Goal: Task Accomplishment & Management: Manage account settings

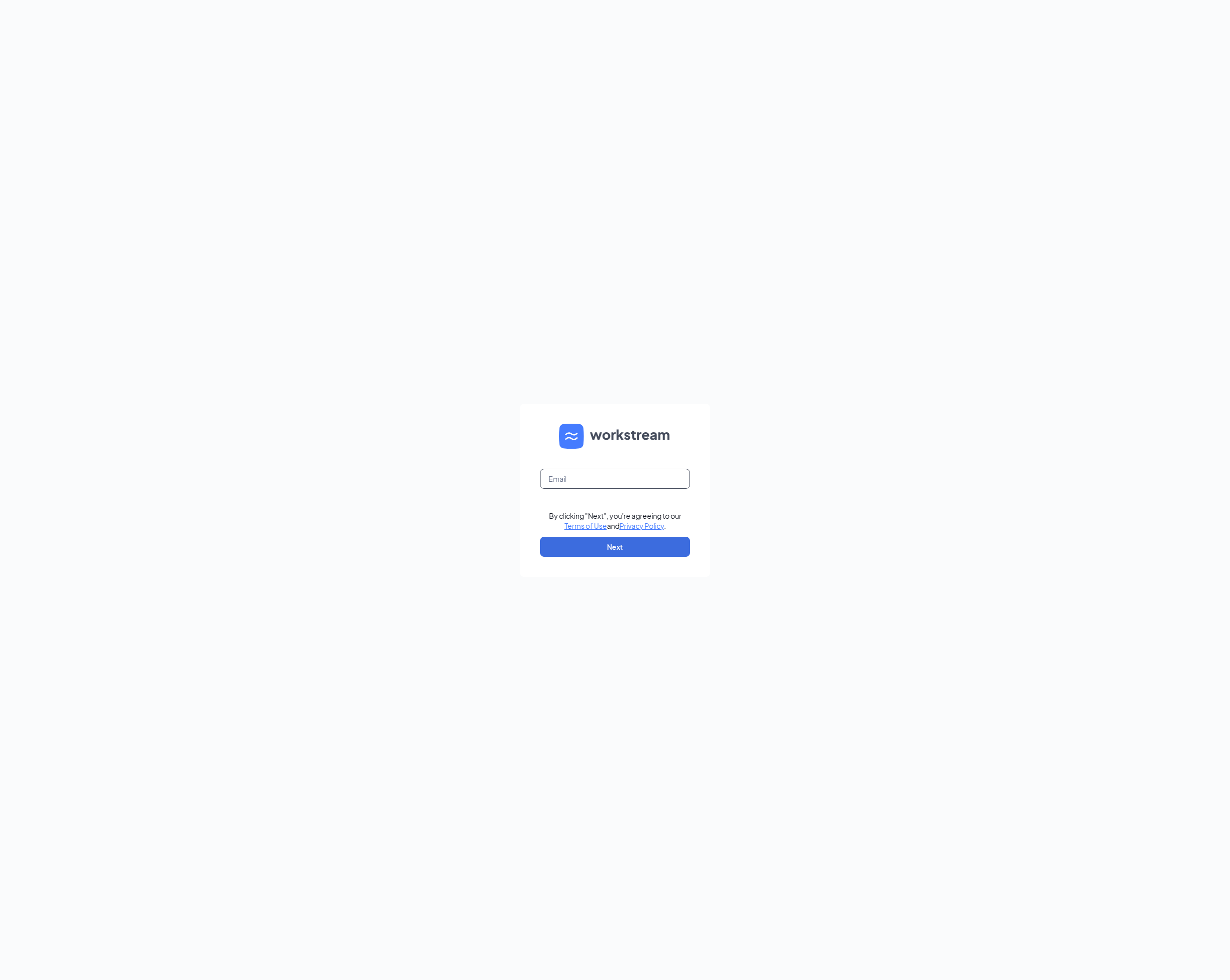
type input "[PERSON_NAME][EMAIL_ADDRESS][DOMAIN_NAME]"
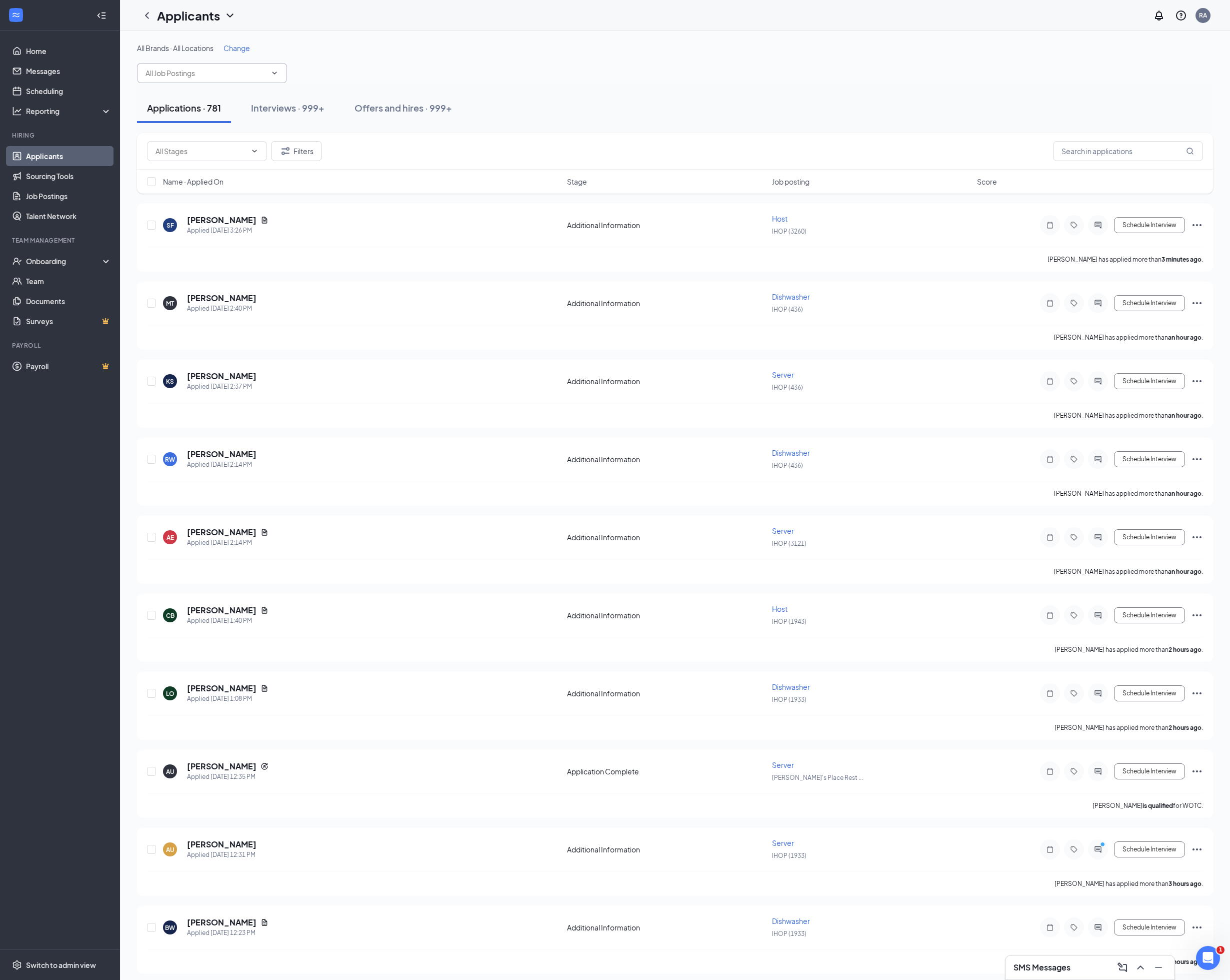
click at [273, 70] on icon "ChevronDown" at bounding box center [274, 73] width 8 height 8
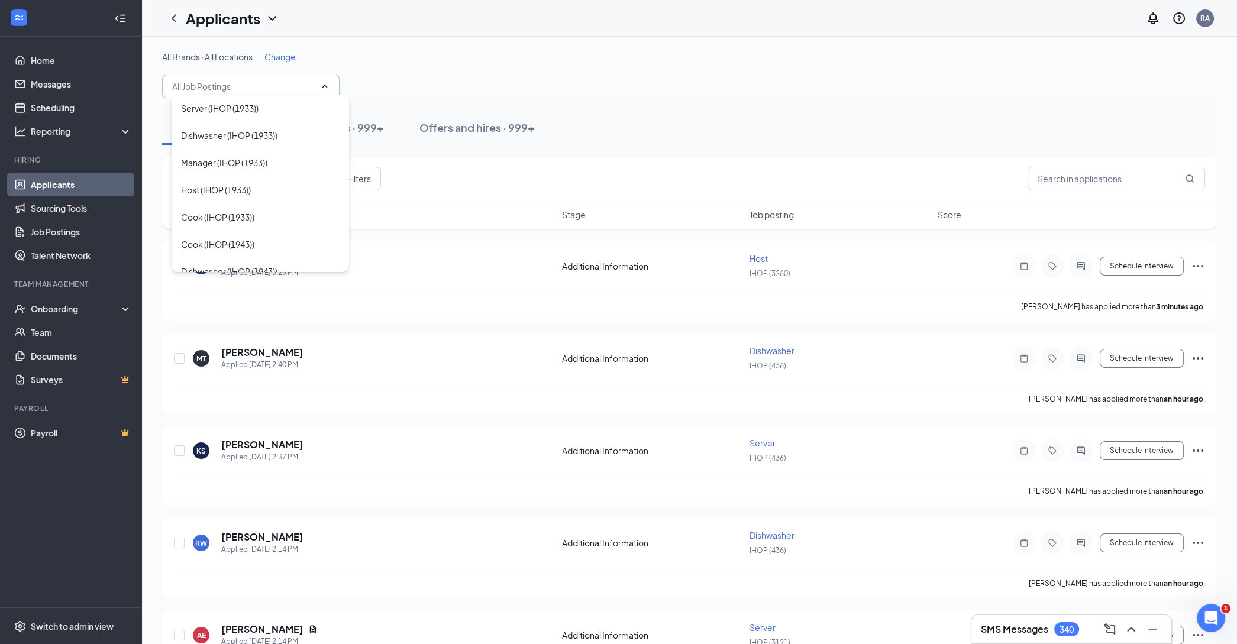
click at [754, 122] on div "Applications · 781 Interviews · 999+ Offers and hires · 999+" at bounding box center [689, 127] width 1055 height 35
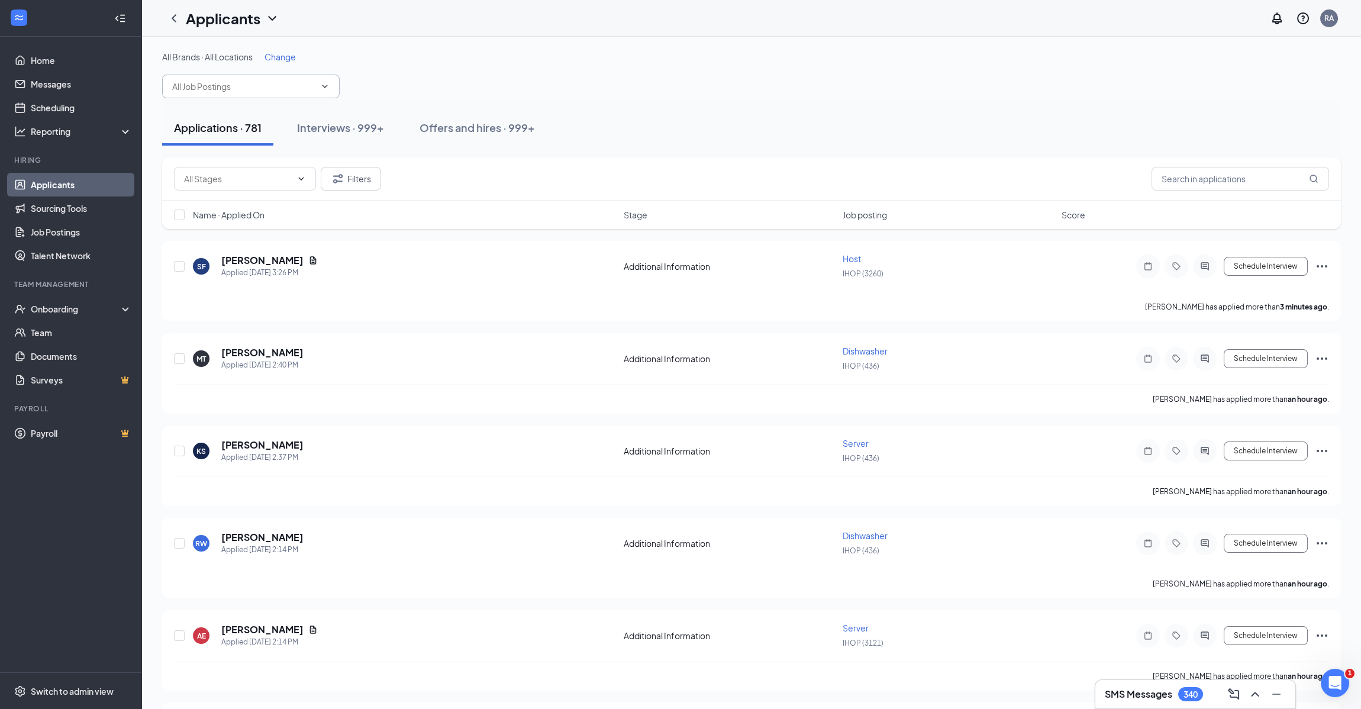
click at [862, 62] on div "All Brands · All Locations Change" at bounding box center [751, 57] width 1178 height 12
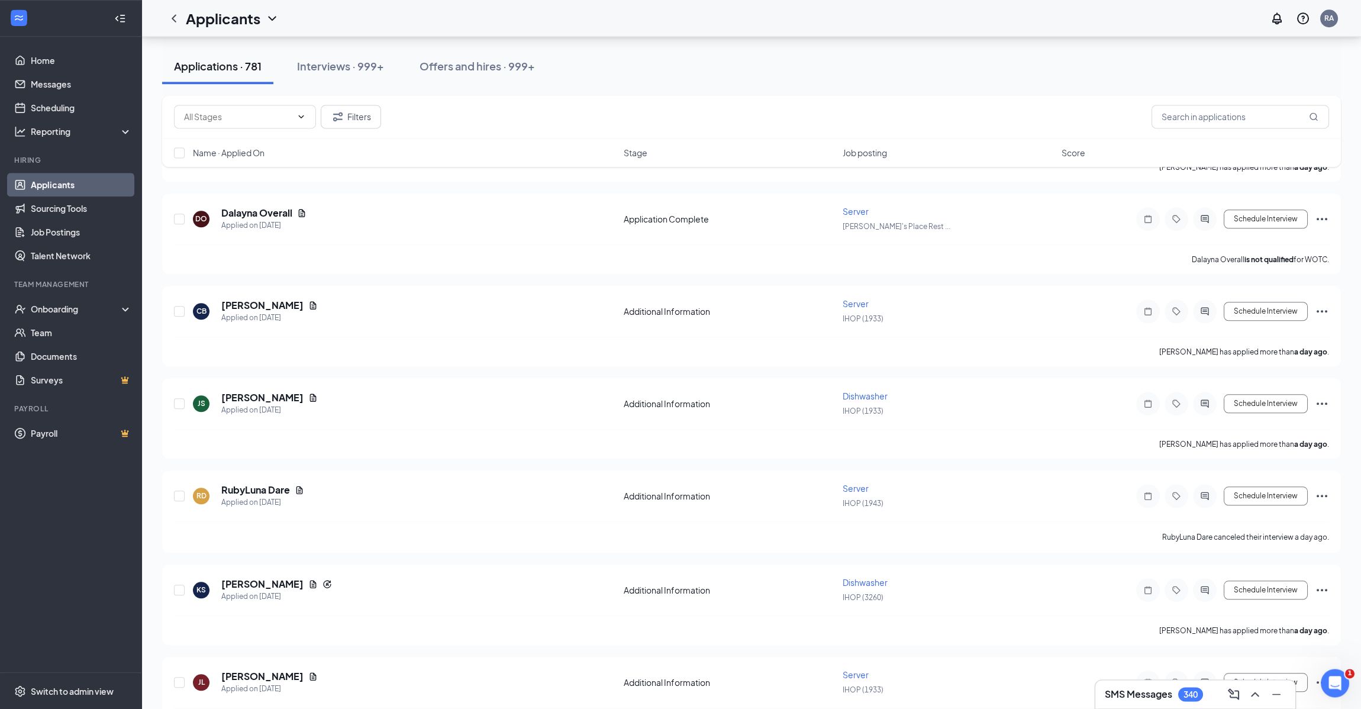
scroll to position [4295, 0]
click at [303, 115] on icon "ChevronDown" at bounding box center [300, 116] width 9 height 9
click at [552, 99] on div "Additional Information (691) Application Complete (90) Filters" at bounding box center [751, 116] width 1178 height 43
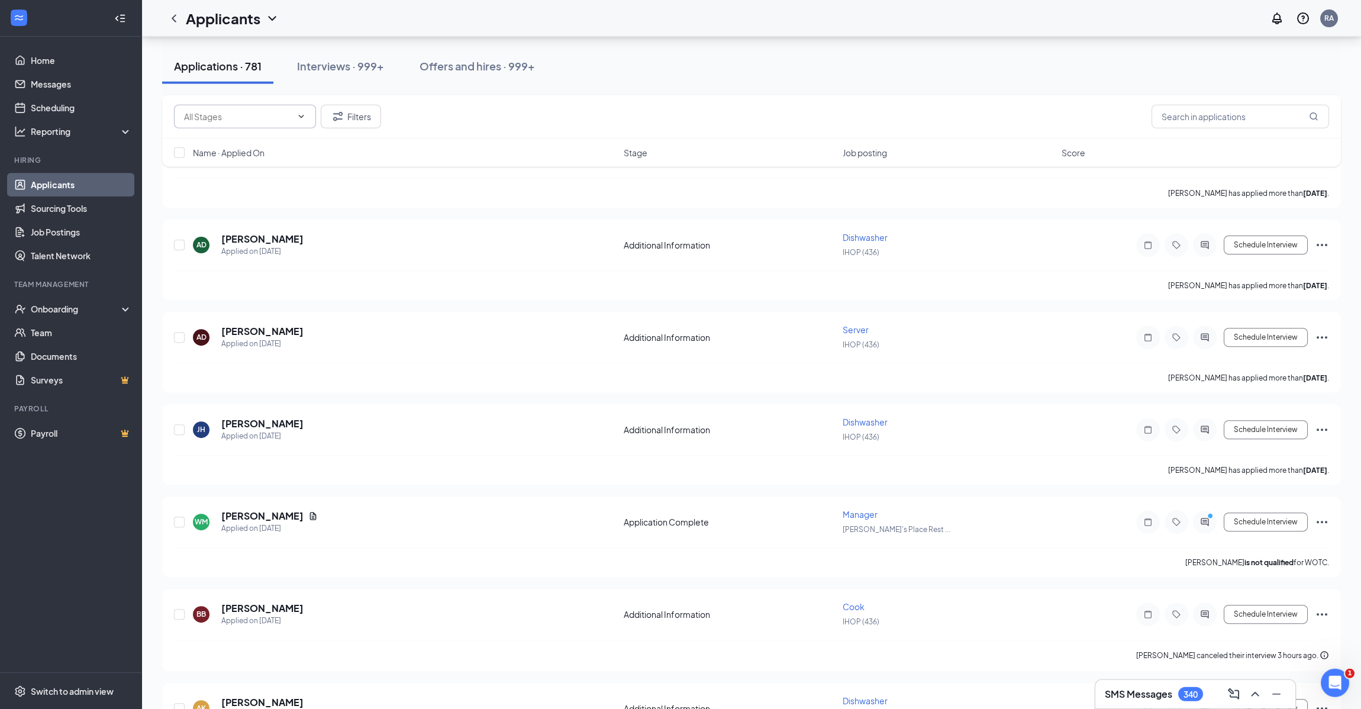
scroll to position [18544, 0]
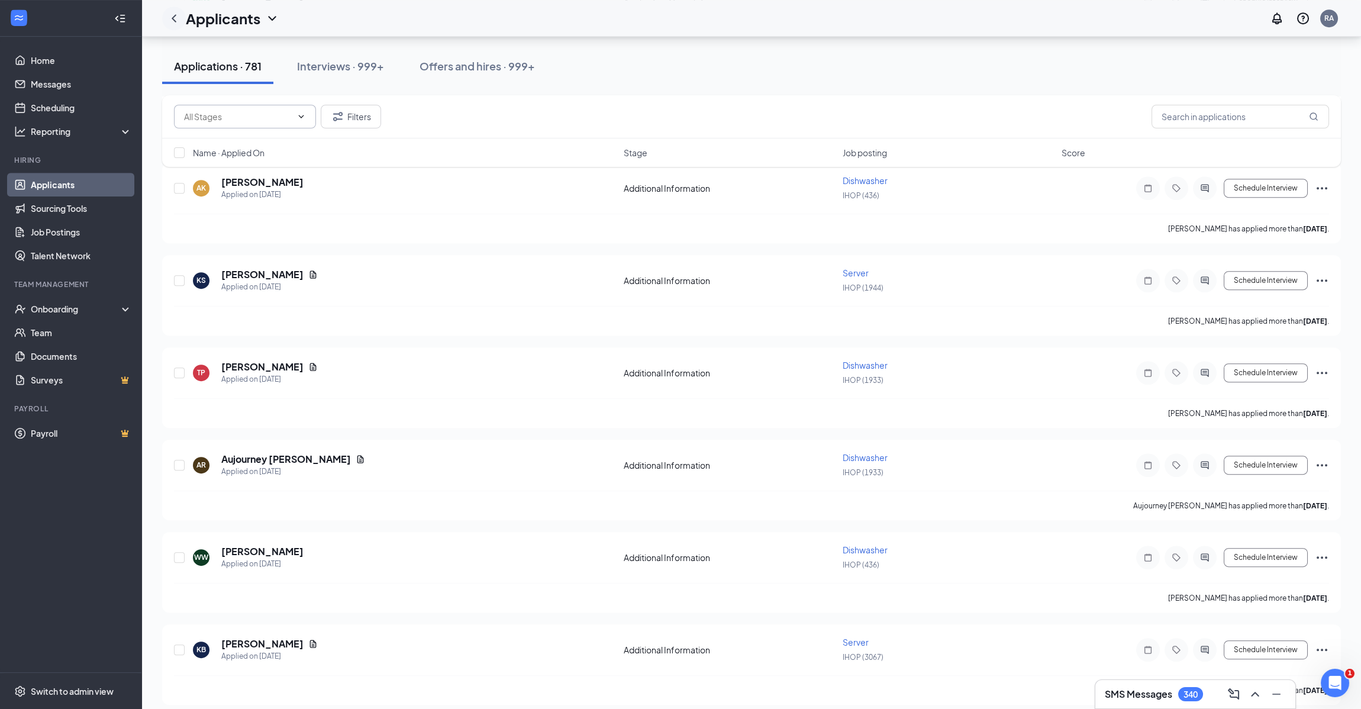
click at [173, 9] on div at bounding box center [174, 19] width 24 height 24
click at [172, 17] on icon "ChevronLeft" at bounding box center [174, 18] width 14 height 14
click at [300, 114] on icon "ChevronDown" at bounding box center [300, 116] width 9 height 9
click at [59, 185] on link "Applicants" at bounding box center [81, 185] width 101 height 24
click at [300, 115] on icon "ChevronDown" at bounding box center [300, 116] width 9 height 9
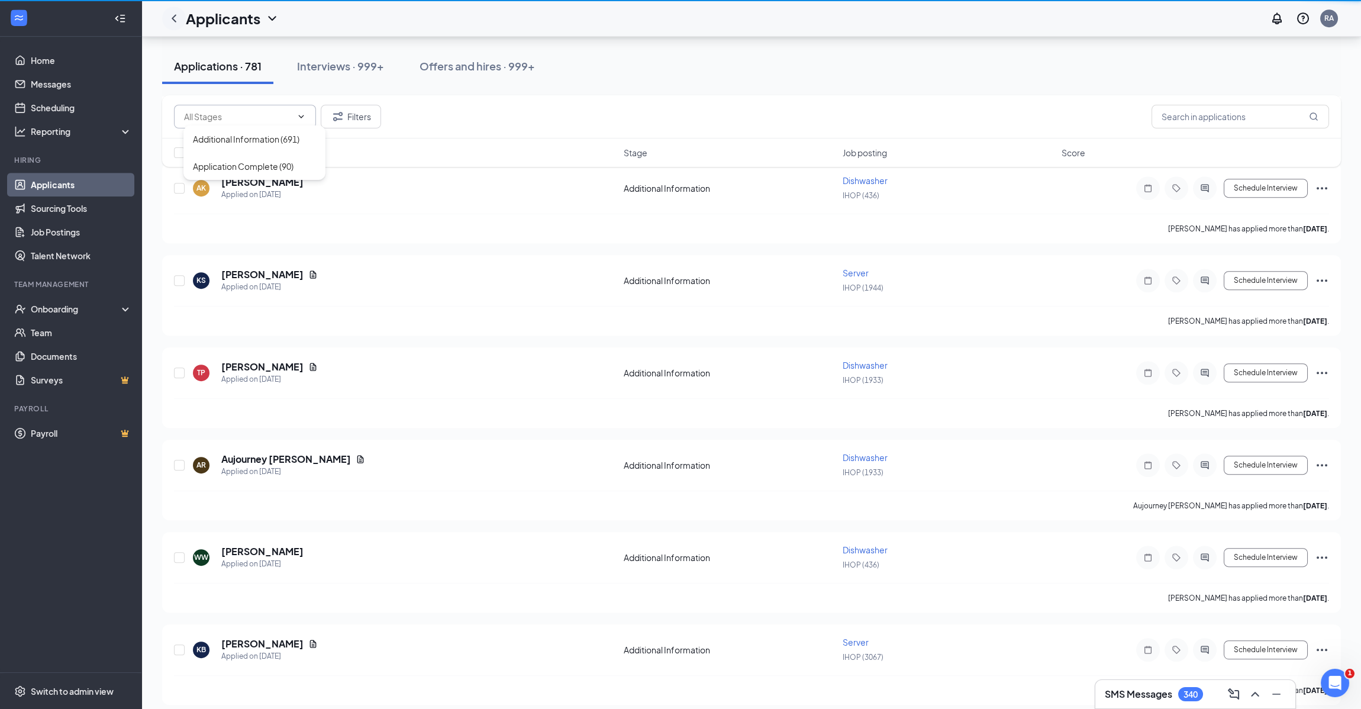
click at [177, 17] on icon "ChevronLeft" at bounding box center [174, 18] width 14 height 14
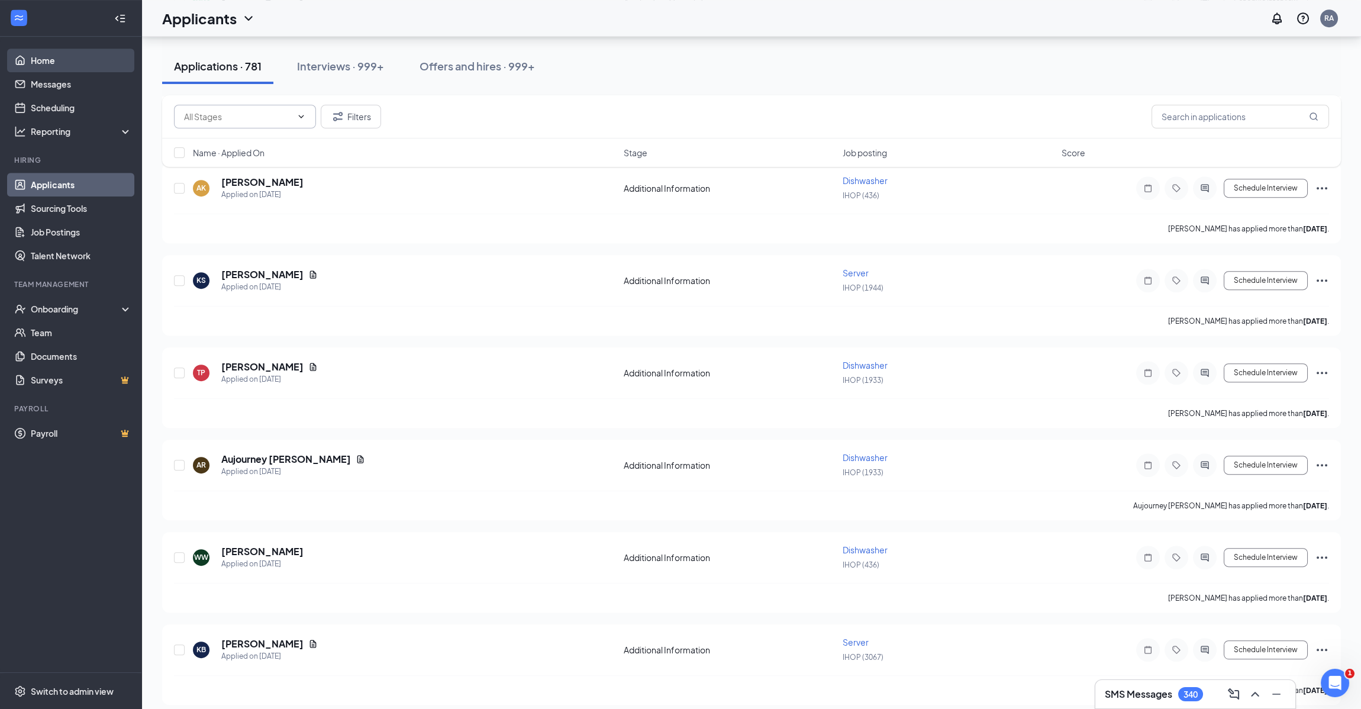
click at [35, 60] on link "Home" at bounding box center [81, 61] width 101 height 24
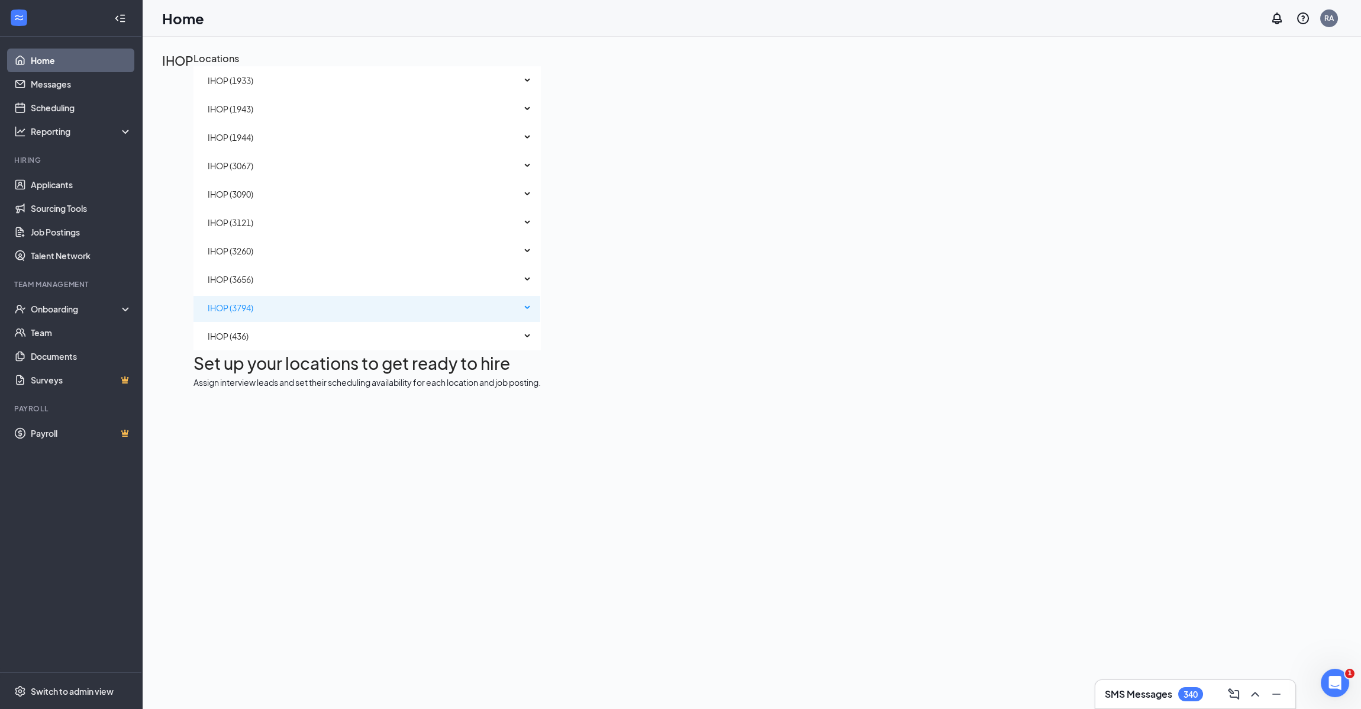
click at [218, 313] on span "IHOP (3794)" at bounding box center [231, 307] width 46 height 11
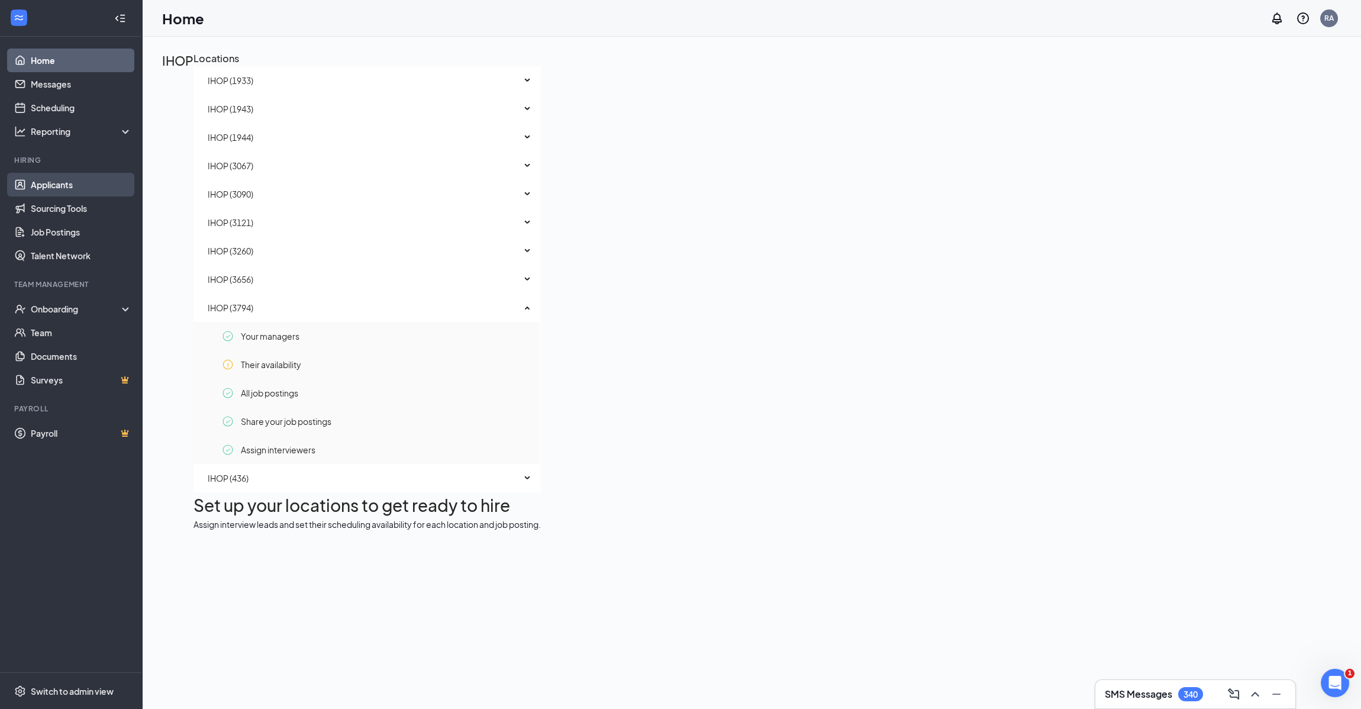
click at [65, 184] on link "Applicants" at bounding box center [81, 185] width 101 height 24
click at [31, 52] on link "Home" at bounding box center [81, 61] width 101 height 24
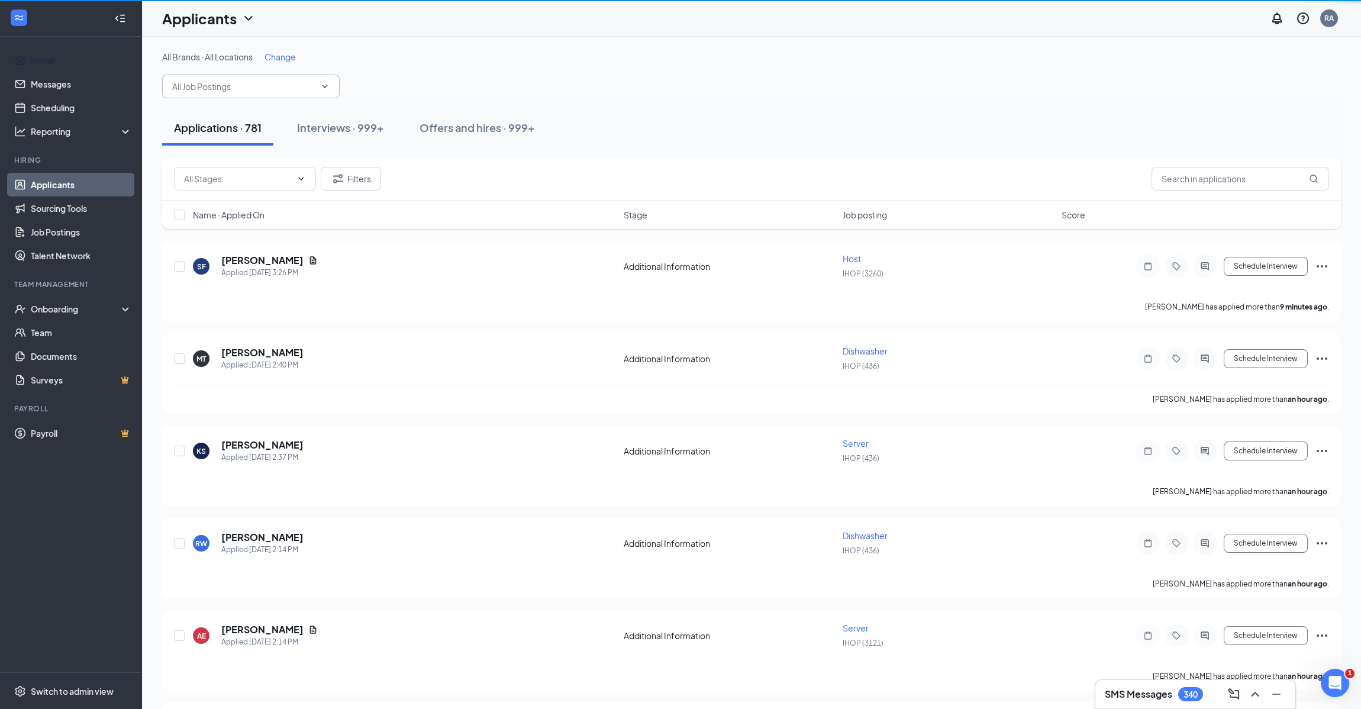
click at [36, 59] on link "Home" at bounding box center [81, 61] width 101 height 24
click at [276, 80] on input "text" at bounding box center [243, 86] width 143 height 13
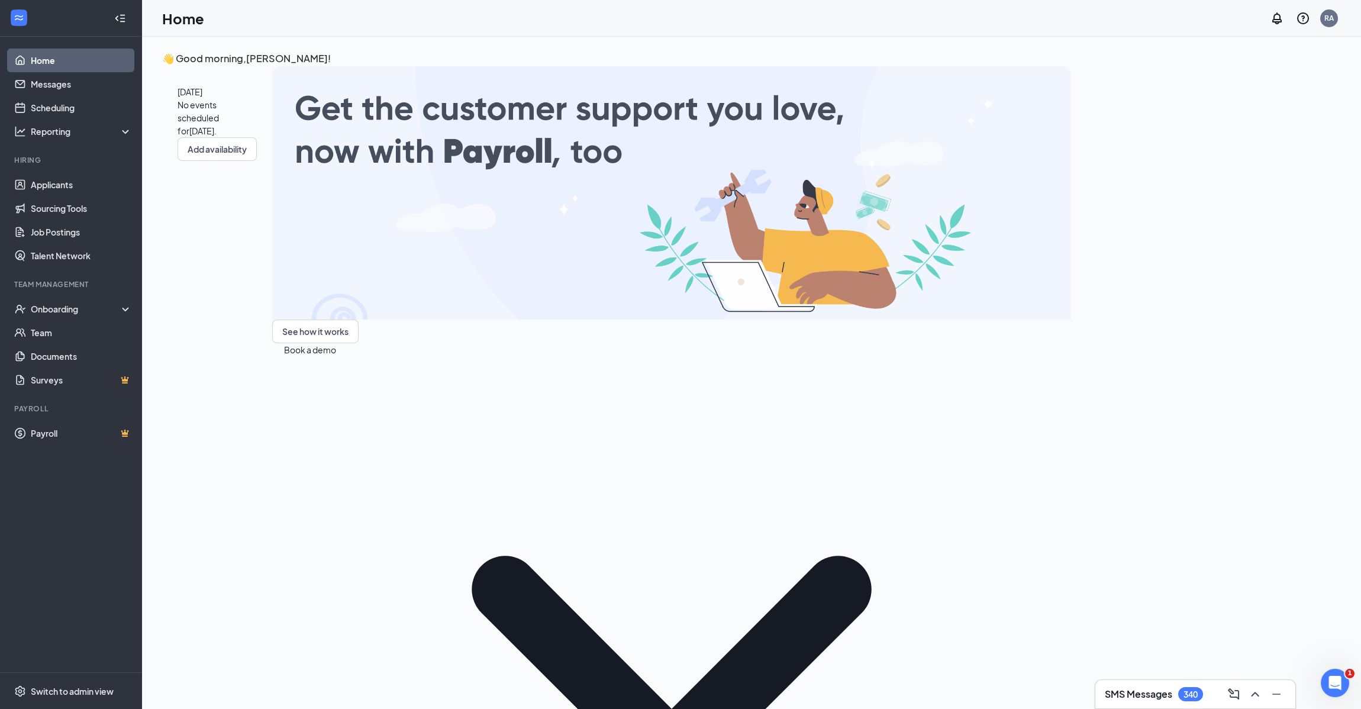
click at [37, 57] on link "Home" at bounding box center [81, 61] width 101 height 24
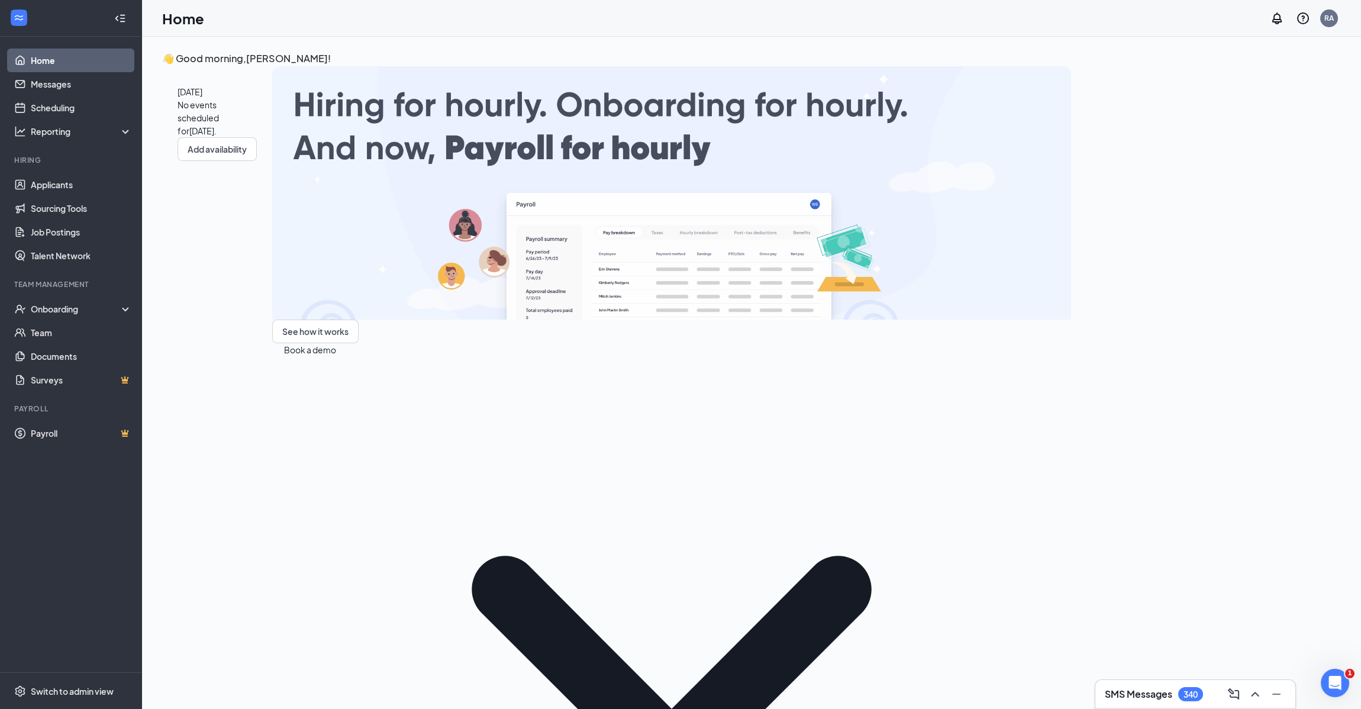
click at [118, 17] on icon "Collapse" at bounding box center [120, 18] width 12 height 12
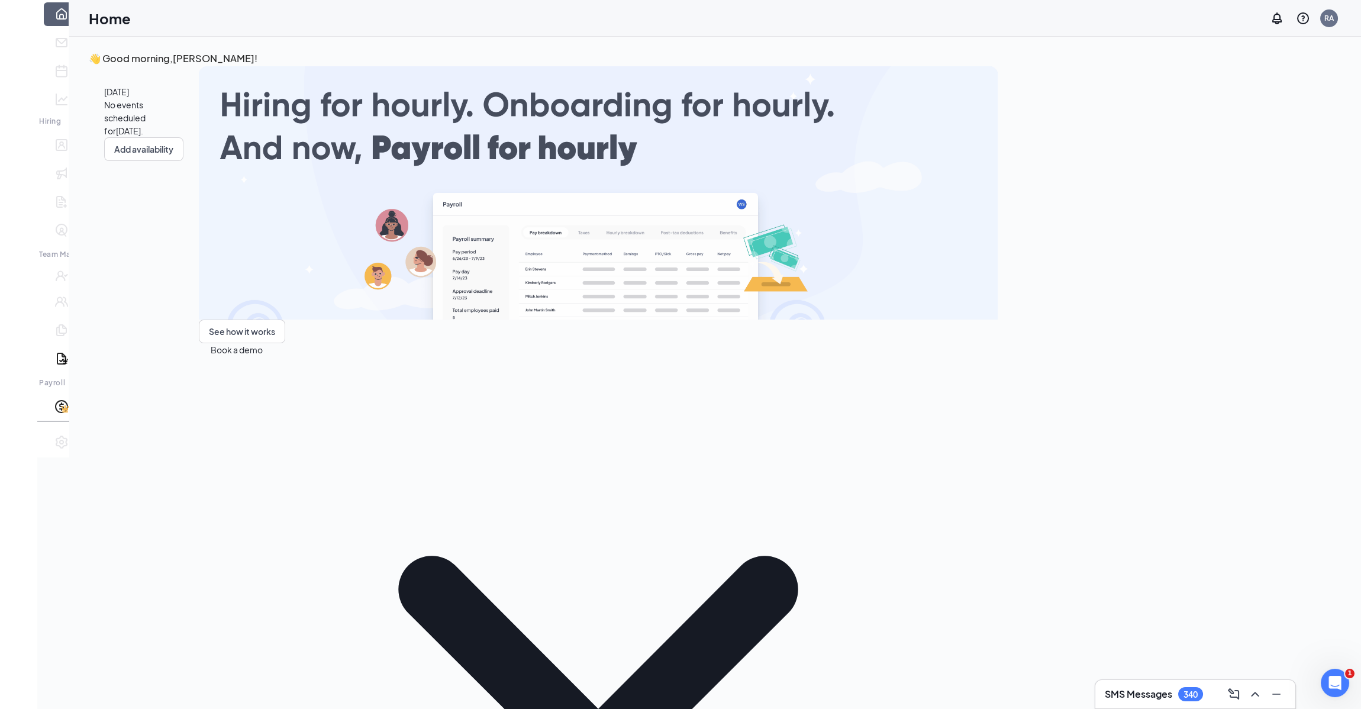
click at [21, 21] on icon "Expand" at bounding box center [18, 27] width 12 height 12
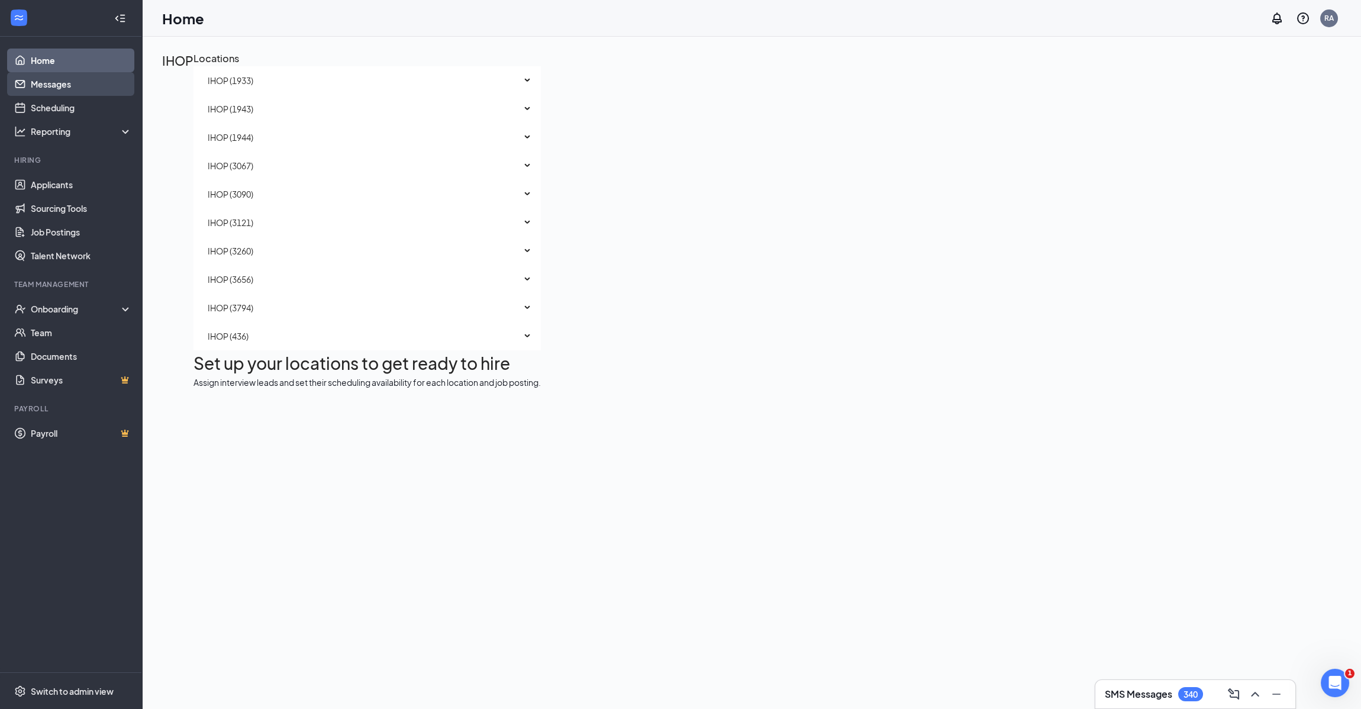
click at [36, 82] on link "Messages" at bounding box center [81, 84] width 101 height 24
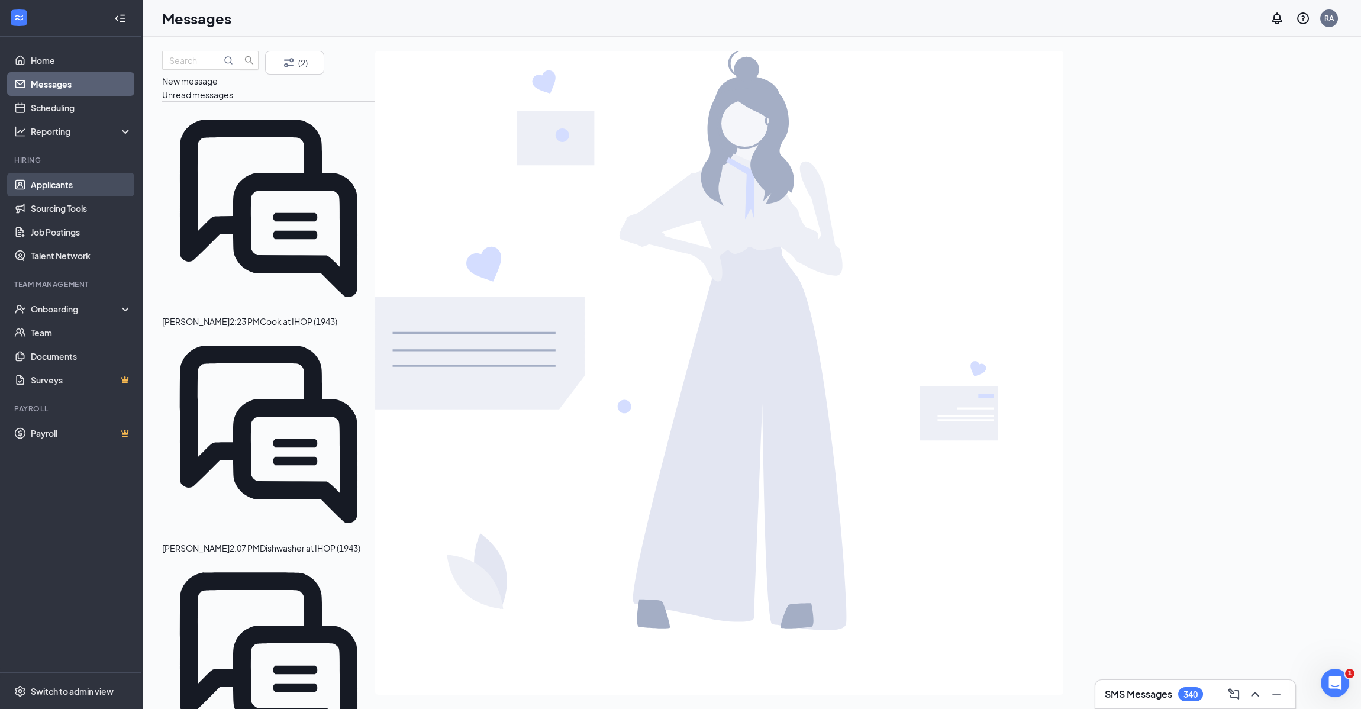
click at [56, 183] on link "Applicants" at bounding box center [81, 185] width 101 height 24
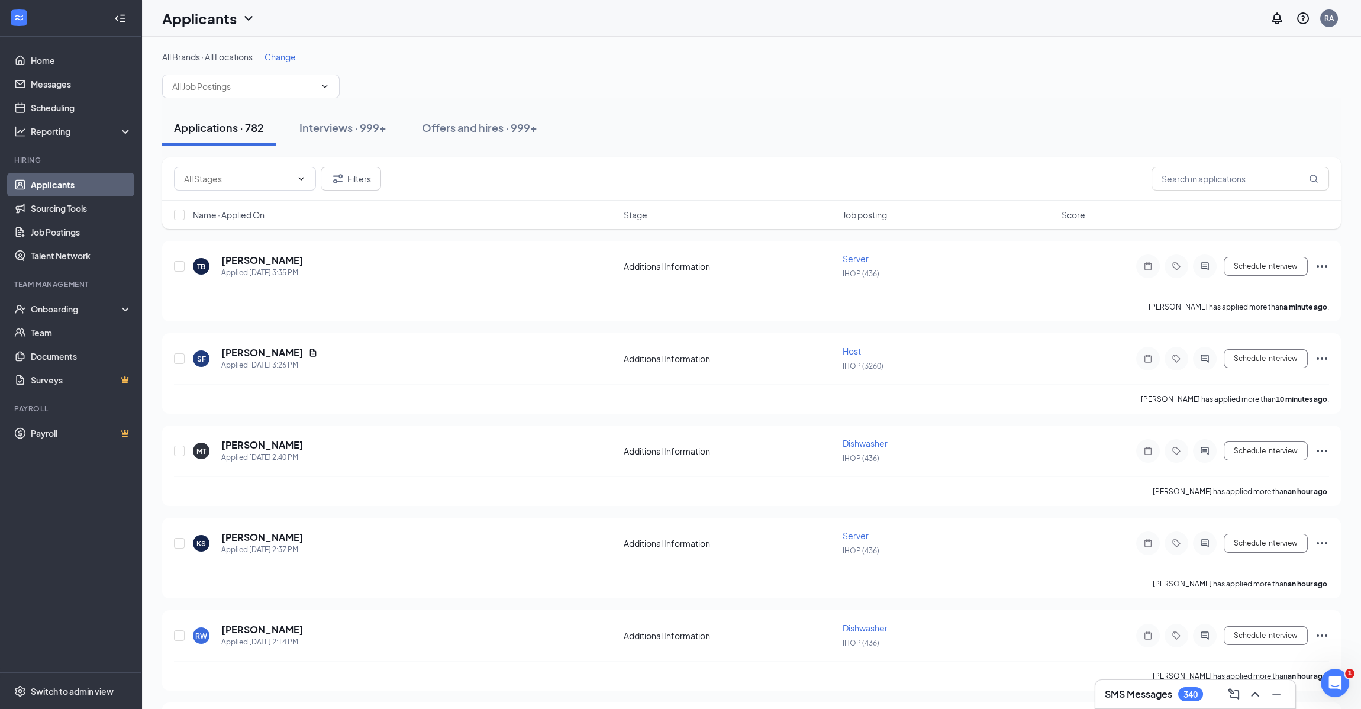
click at [283, 60] on span "Change" at bounding box center [279, 56] width 31 height 11
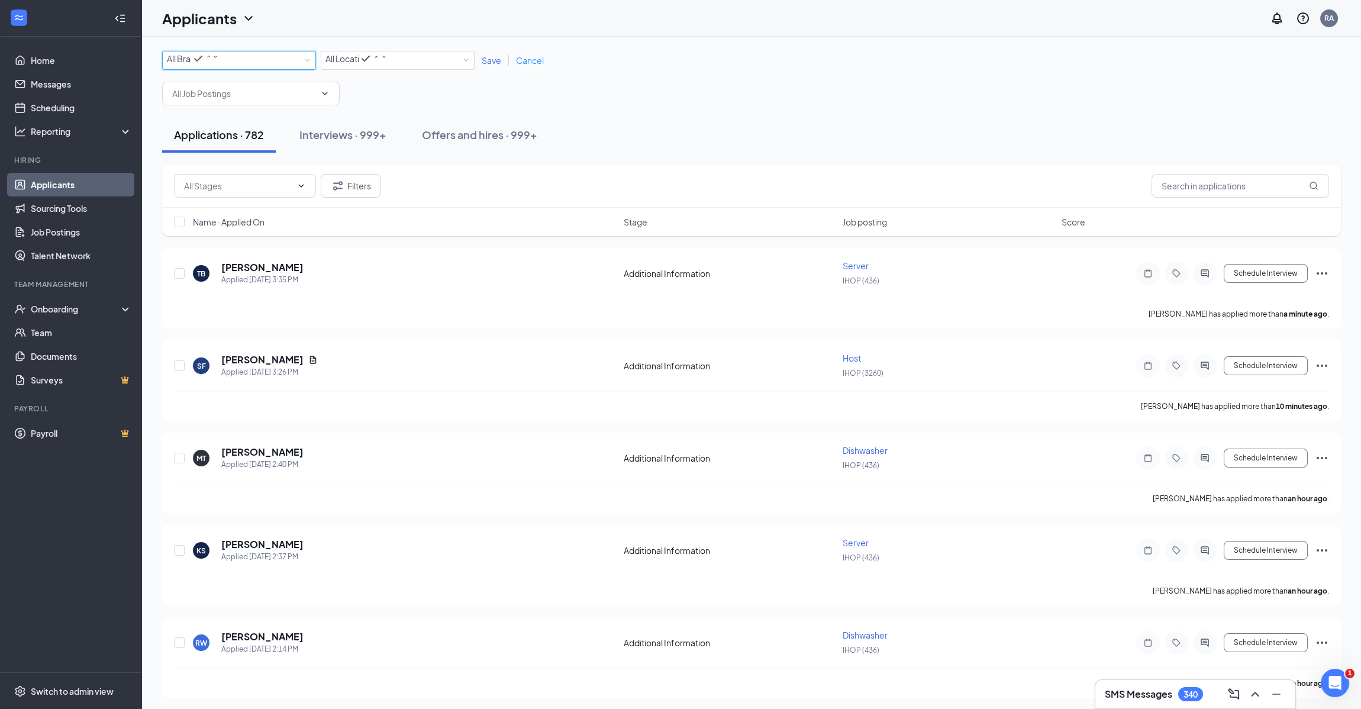
click at [219, 59] on icon "SmallChevronDown" at bounding box center [215, 56] width 7 height 7
click at [188, 116] on span "IHOP" at bounding box center [177, 110] width 21 height 11
click at [409, 61] on div "All Locations" at bounding box center [366, 58] width 83 height 14
click at [363, 186] on span "IHOP (3794)" at bounding box center [348, 191] width 46 height 11
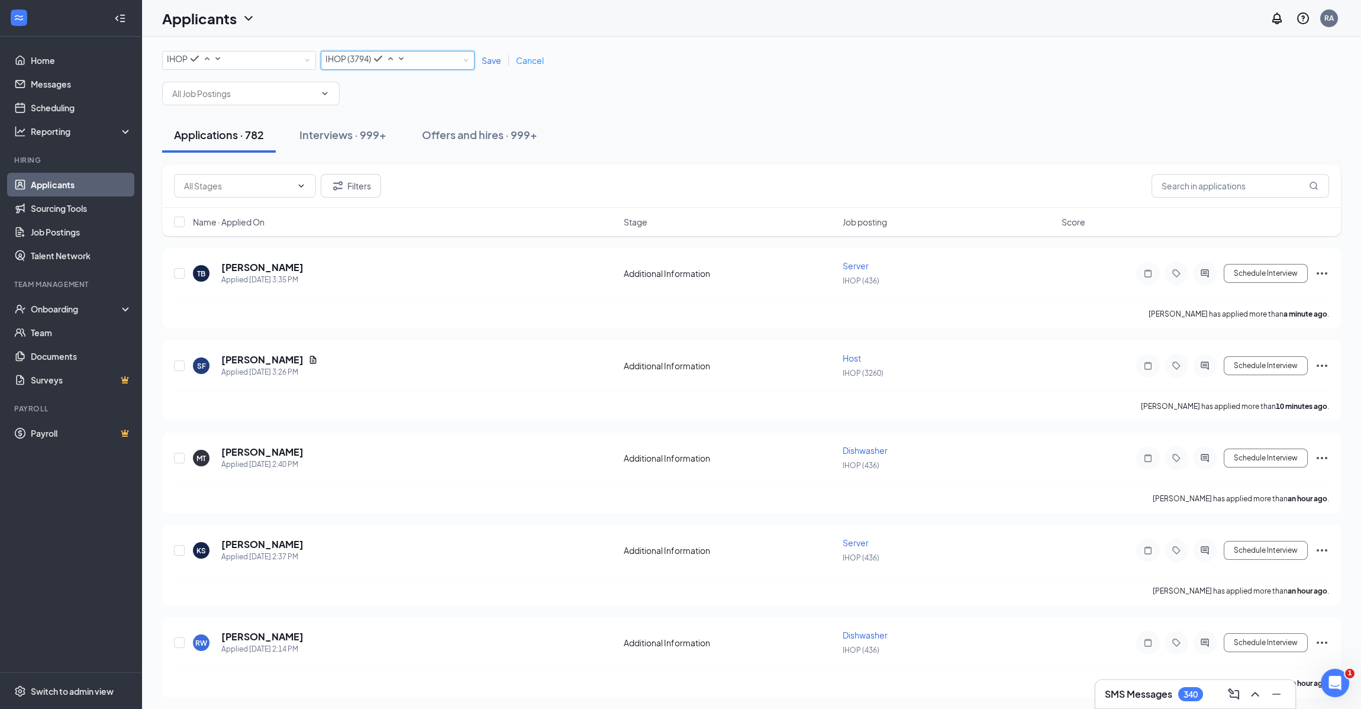
click at [490, 62] on span "Save" at bounding box center [492, 60] width 20 height 11
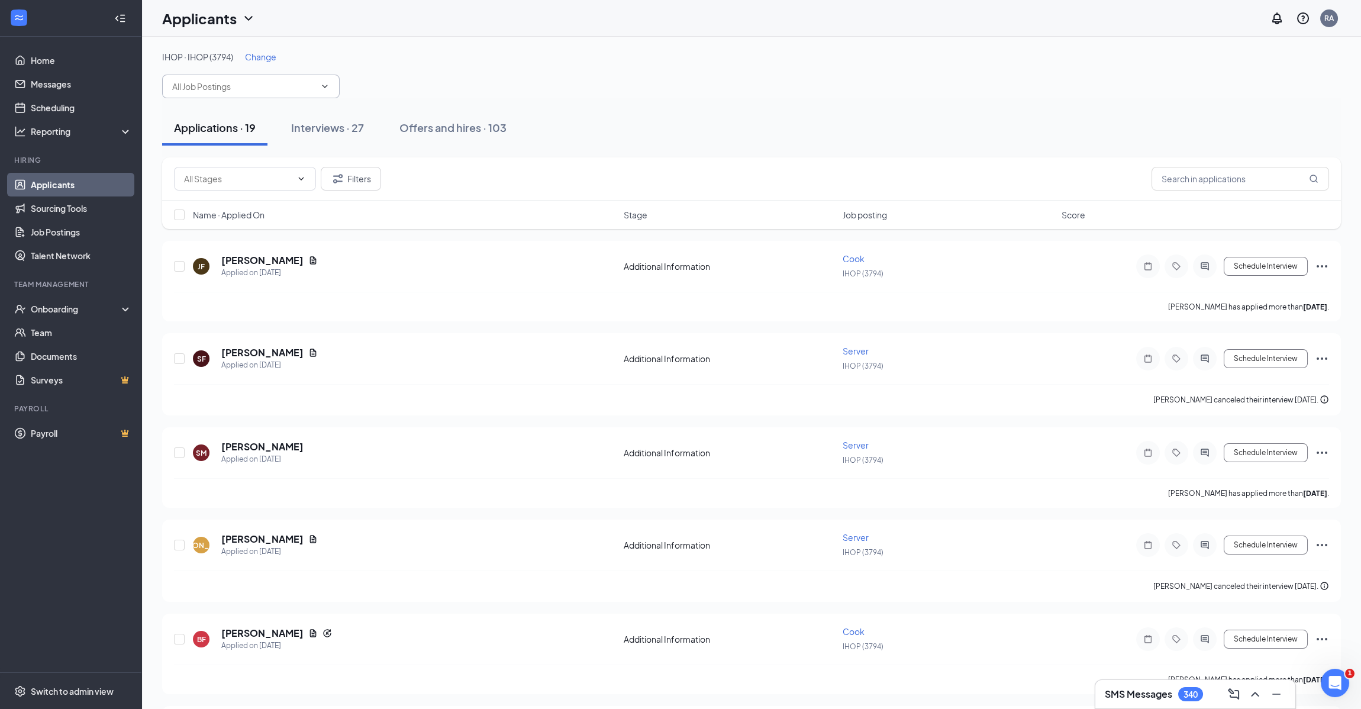
click at [324, 82] on icon "ChevronDown" at bounding box center [324, 86] width 9 height 9
click at [225, 218] on div "Server (IHOP (3794))" at bounding box center [219, 217] width 77 height 13
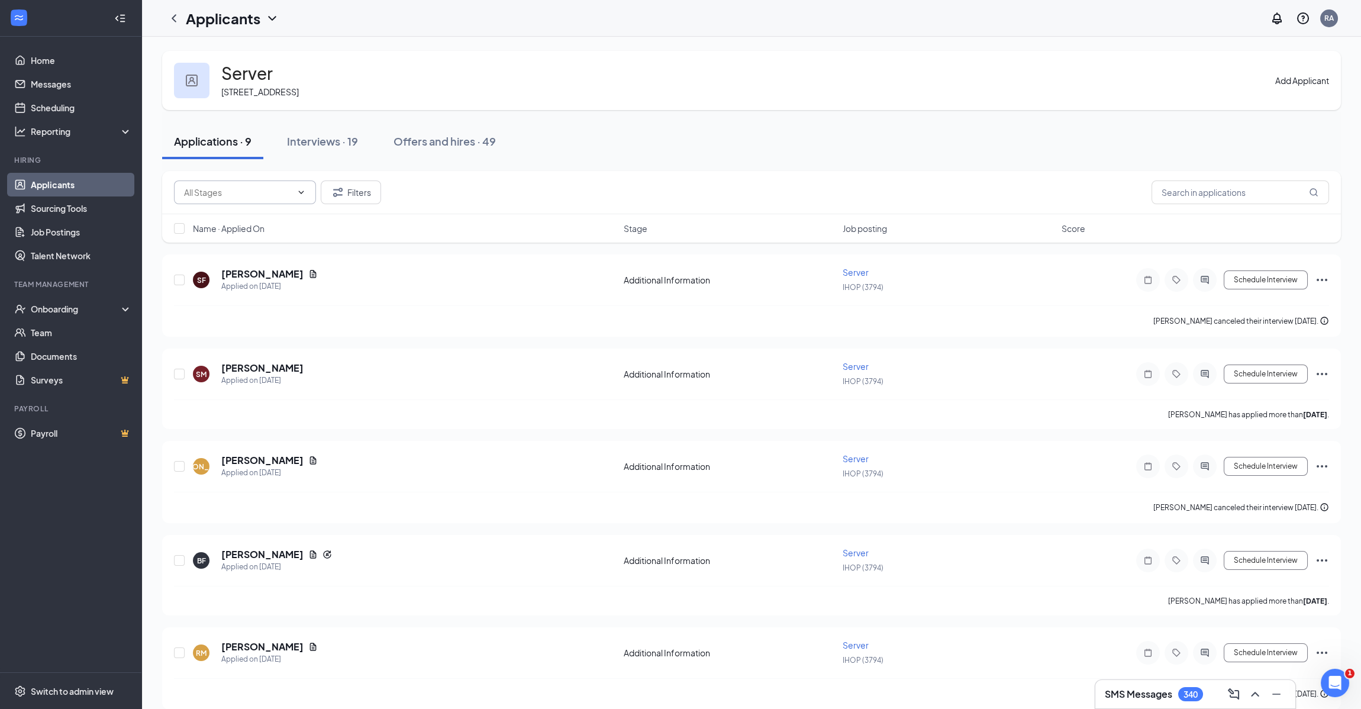
click at [298, 195] on icon "ChevronDown" at bounding box center [300, 192] width 9 height 9
click at [173, 15] on icon "ChevronLeft" at bounding box center [174, 18] width 14 height 14
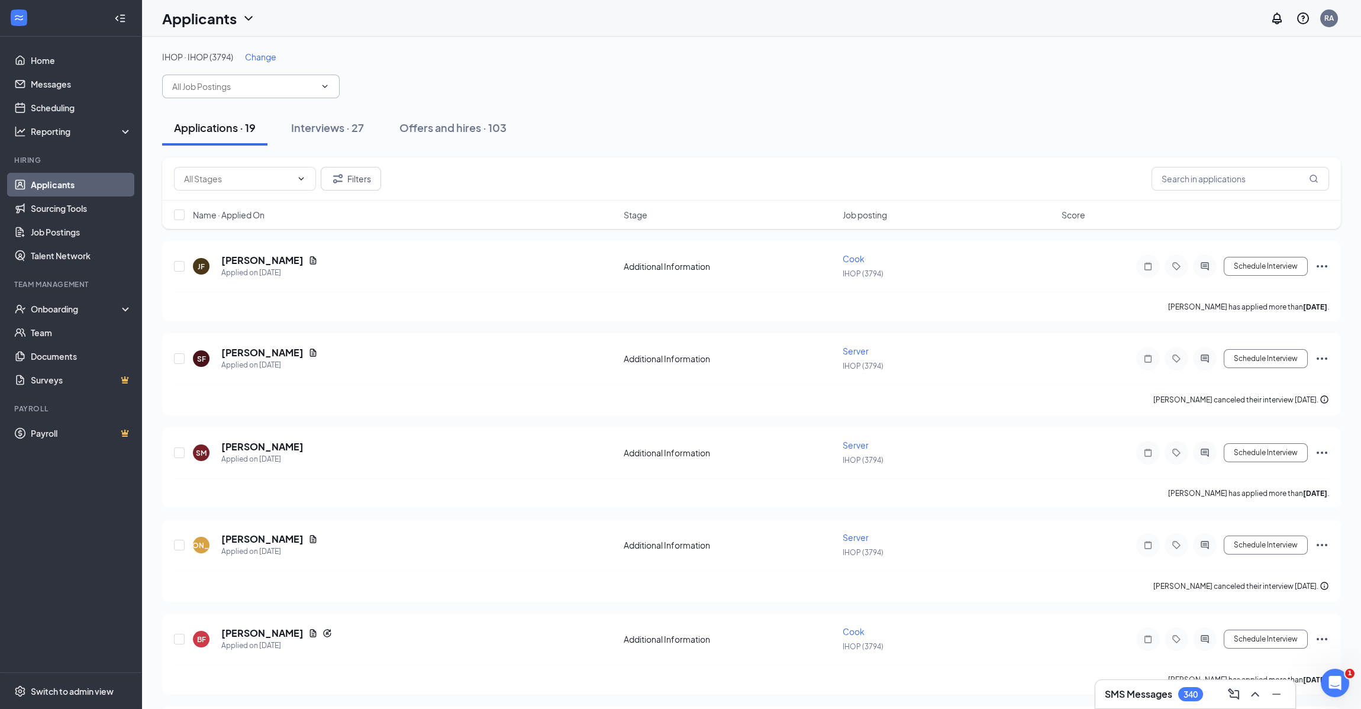
click at [327, 83] on icon "ChevronDown" at bounding box center [324, 86] width 9 height 9
click at [218, 113] on div "Cook (IHOP (3794))" at bounding box center [217, 108] width 73 height 13
